Goal: Information Seeking & Learning: Learn about a topic

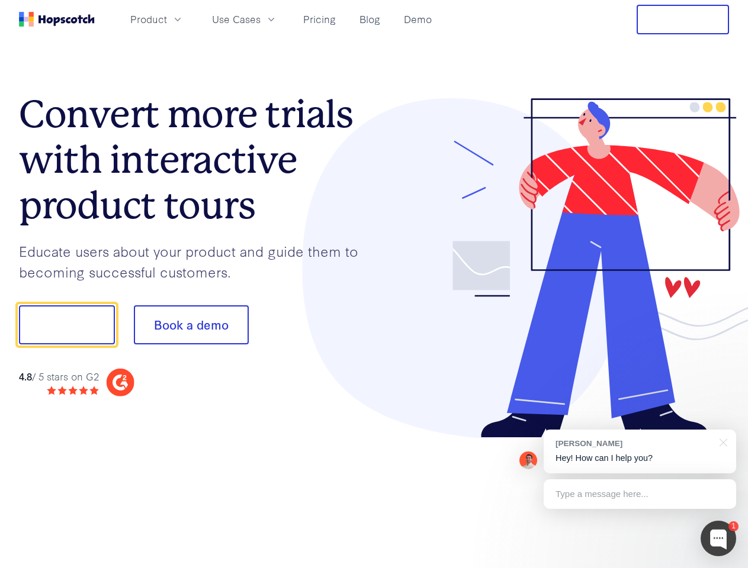
click at [374, 284] on div at bounding box center [551, 268] width 355 height 340
click at [167, 19] on span "Product" at bounding box center [148, 19] width 37 height 15
click at [261, 19] on span "Use Cases" at bounding box center [236, 19] width 49 height 15
click at [683, 20] on button "Free Trial" at bounding box center [683, 20] width 92 height 30
click at [66, 325] on button "Show me!" at bounding box center [67, 325] width 96 height 39
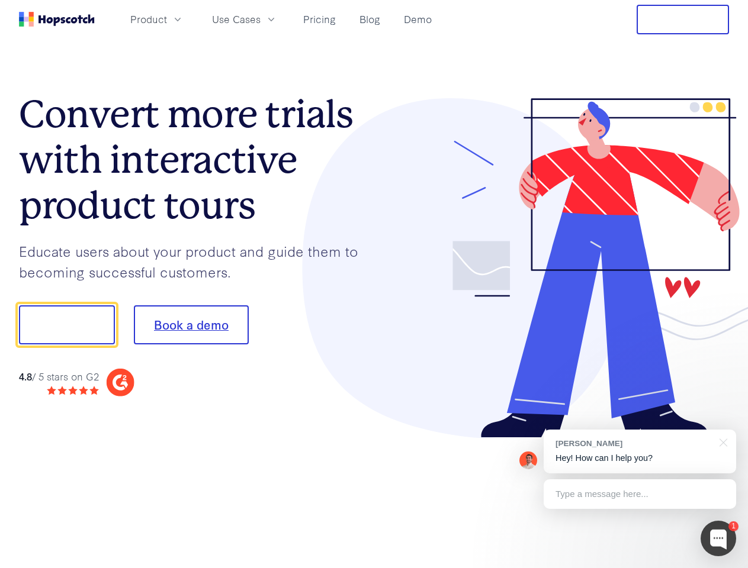
click at [191, 325] on button "Book a demo" at bounding box center [191, 325] width 115 height 39
click at [718, 539] on div at bounding box center [718, 539] width 36 height 36
click at [639, 452] on div "[PERSON_NAME] Hey! How can I help you?" at bounding box center [640, 452] width 192 height 44
click at [721, 568] on div "1 [PERSON_NAME] Hey! How can I help you? Type a message here... Free live chat …" at bounding box center [374, 568] width 748 height 0
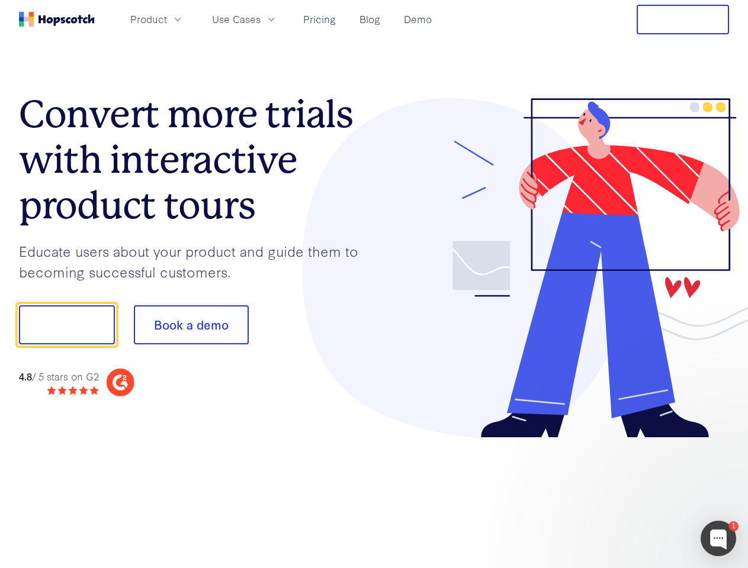
click at [639, 494] on div at bounding box center [625, 323] width 222 height 395
